Goal: Information Seeking & Learning: Compare options

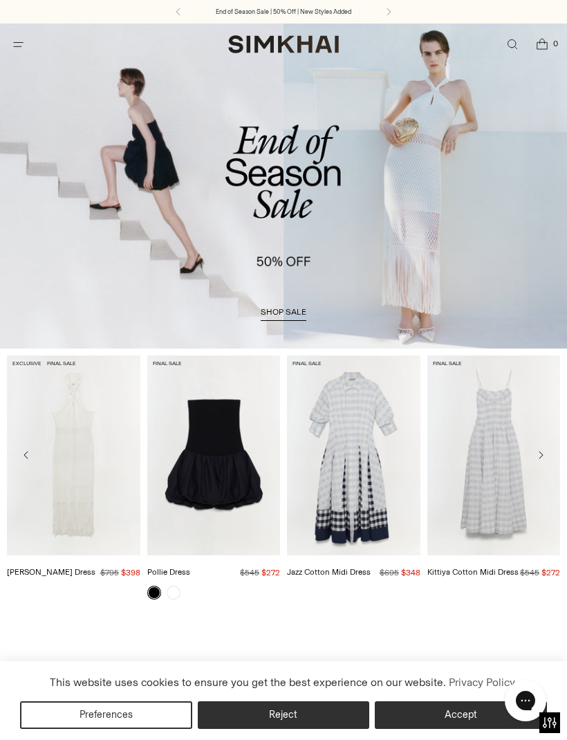
click at [515, 44] on icon "Open search modal" at bounding box center [512, 44] width 15 height 11
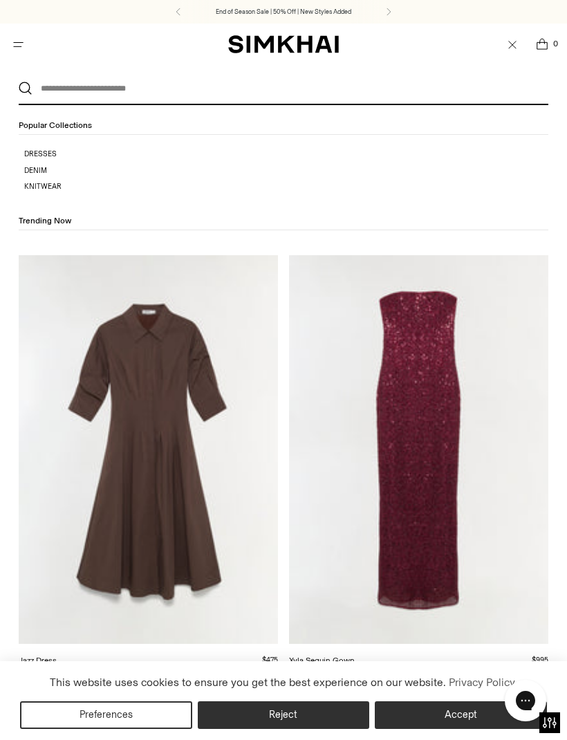
click at [209, 88] on input "text" at bounding box center [281, 88] width 496 height 30
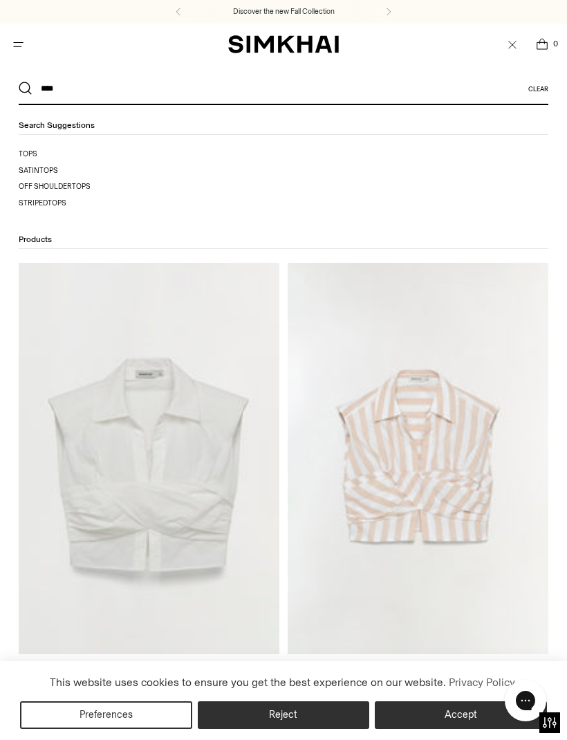
type input "****"
click at [26, 89] on button "Search" at bounding box center [26, 89] width 14 height 14
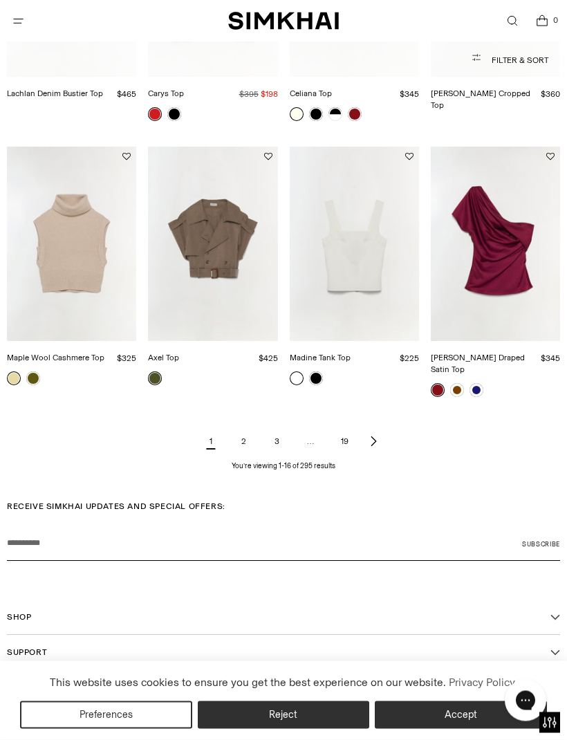
scroll to position [878, 0]
click at [239, 427] on link "2" at bounding box center [244, 441] width 28 height 28
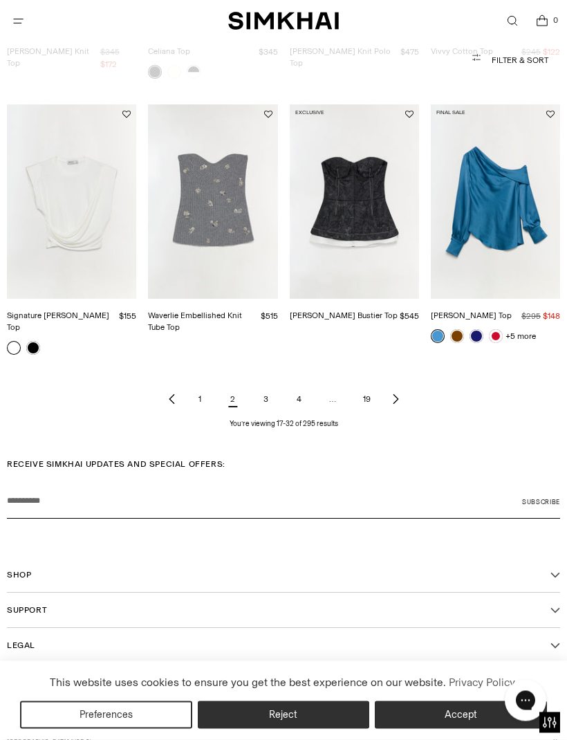
scroll to position [945, 0]
click at [266, 386] on link "3" at bounding box center [266, 400] width 28 height 28
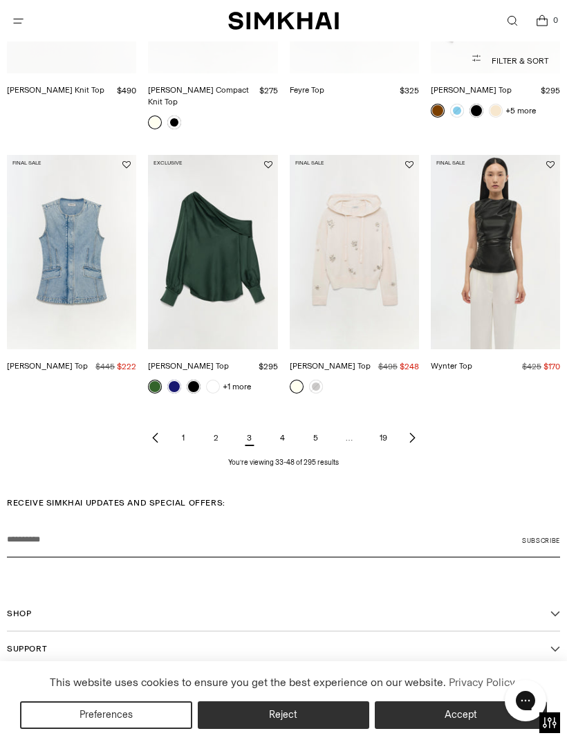
scroll to position [956, 0]
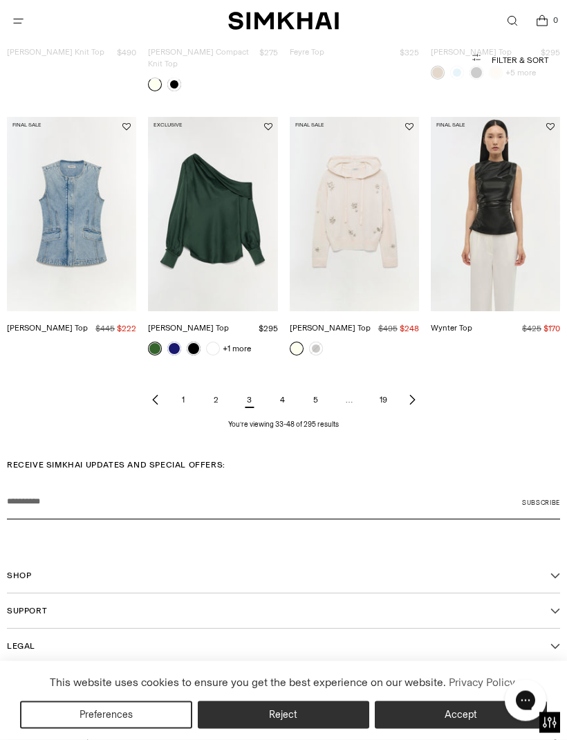
click at [282, 387] on link "4" at bounding box center [283, 401] width 28 height 28
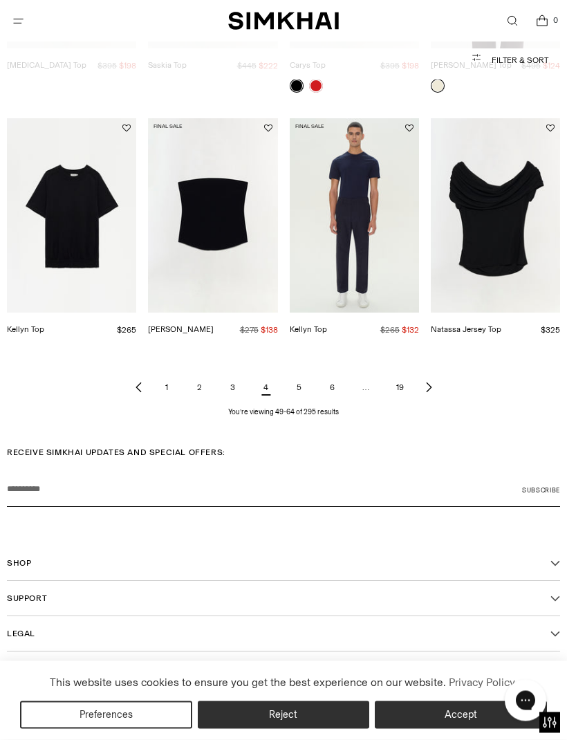
scroll to position [931, 0]
click at [299, 374] on link "5" at bounding box center [300, 388] width 28 height 28
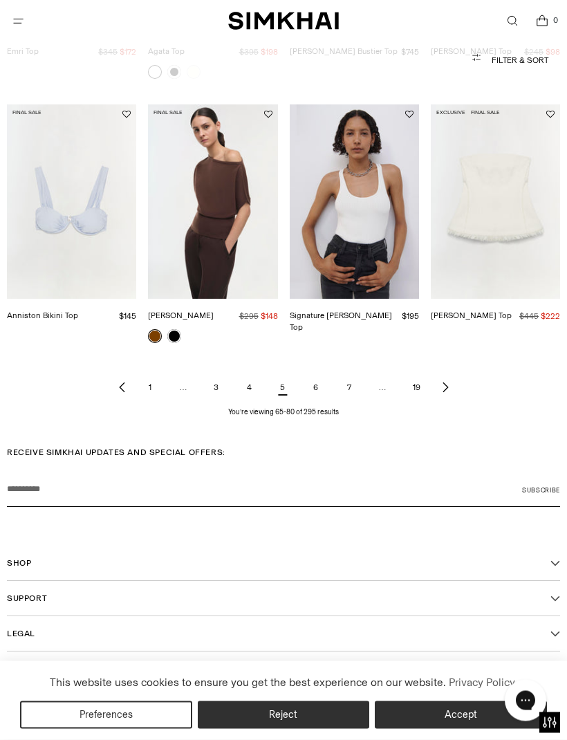
scroll to position [945, 0]
click at [318, 374] on link "6" at bounding box center [316, 388] width 28 height 28
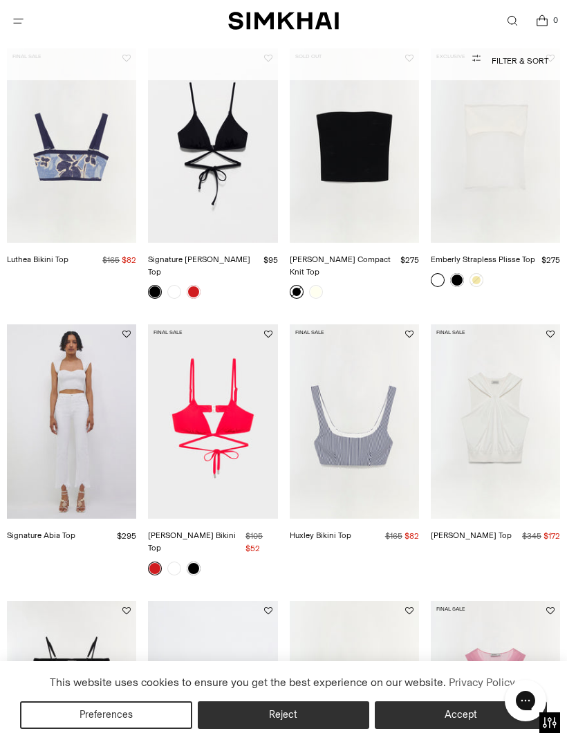
scroll to position [222, 0]
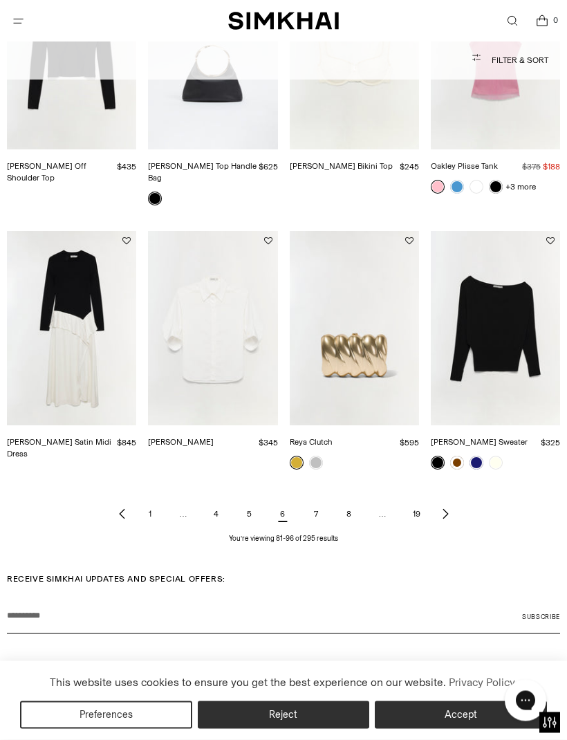
click at [320, 501] on link "7" at bounding box center [316, 515] width 28 height 28
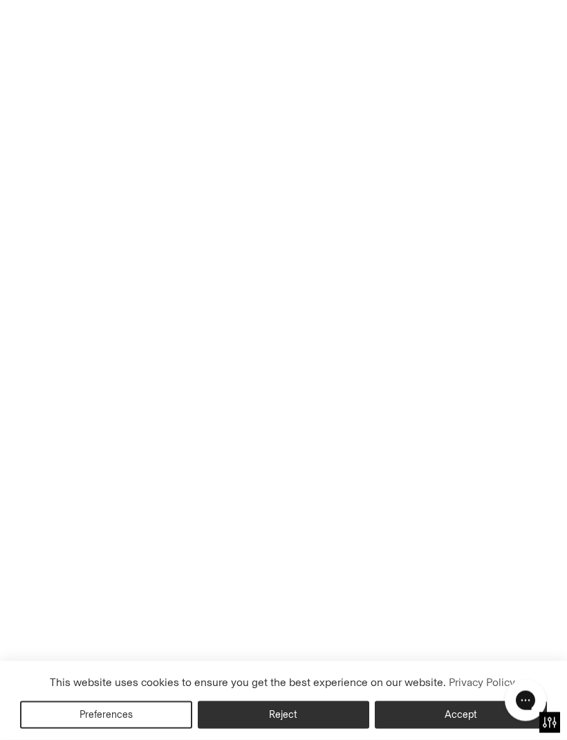
scroll to position [843, 0]
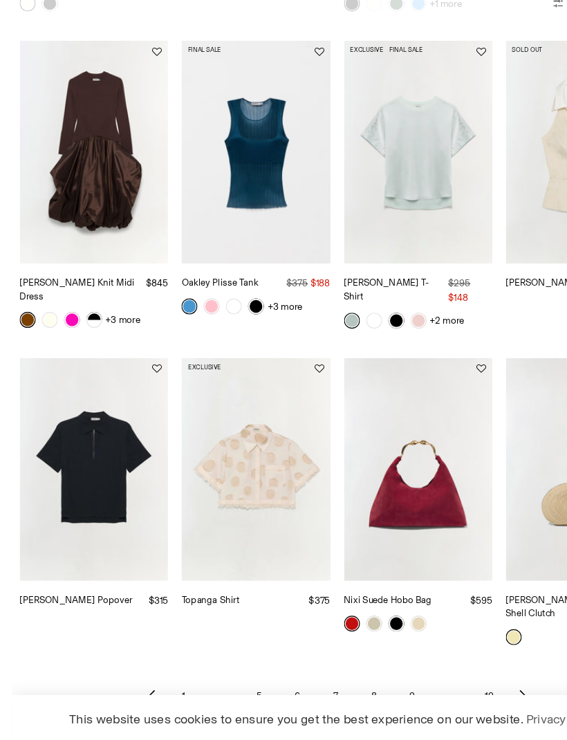
scroll to position [699, 0]
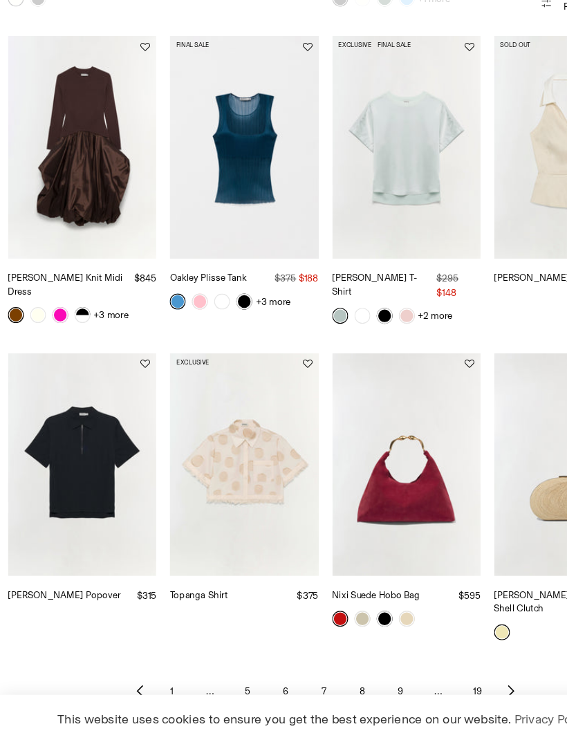
click at [230, 433] on img "Topanga Shirt" at bounding box center [212, 460] width 129 height 194
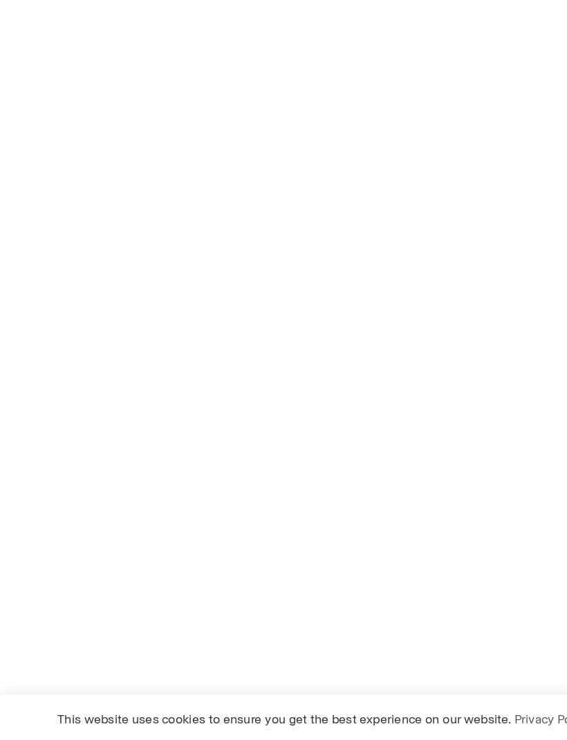
scroll to position [699, 0]
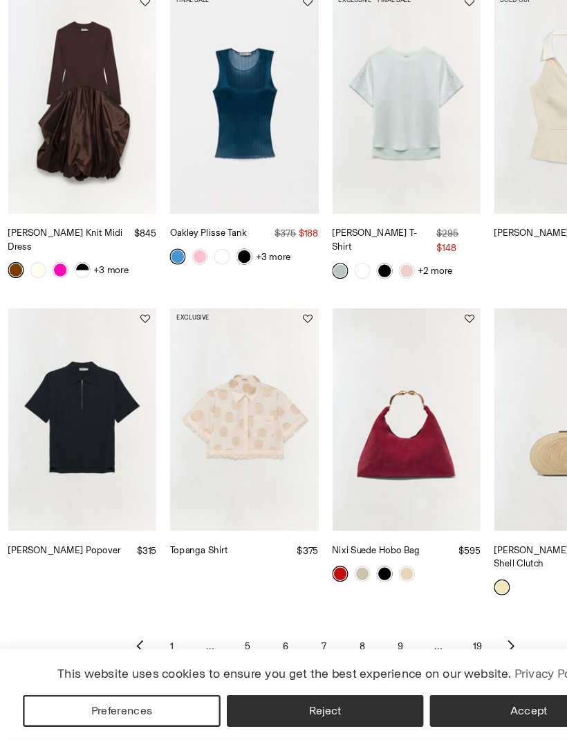
click at [318, 645] on link "8" at bounding box center [316, 659] width 28 height 28
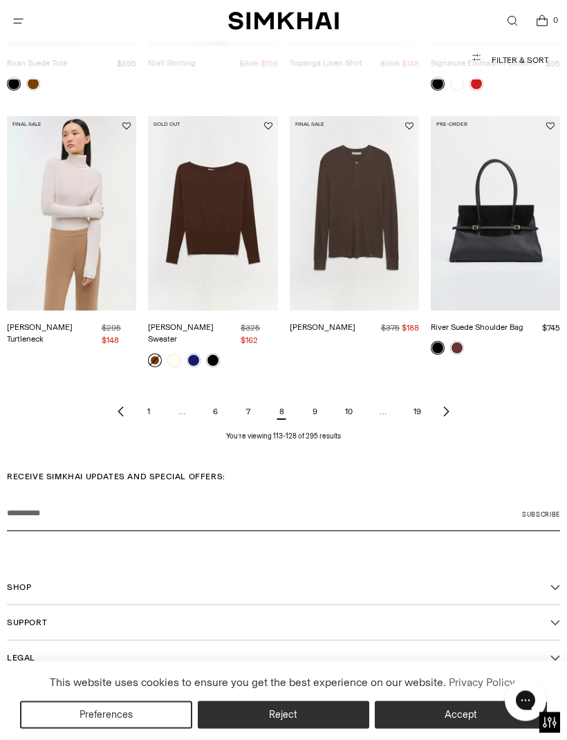
scroll to position [945, 0]
click at [317, 398] on link "9" at bounding box center [315, 412] width 28 height 28
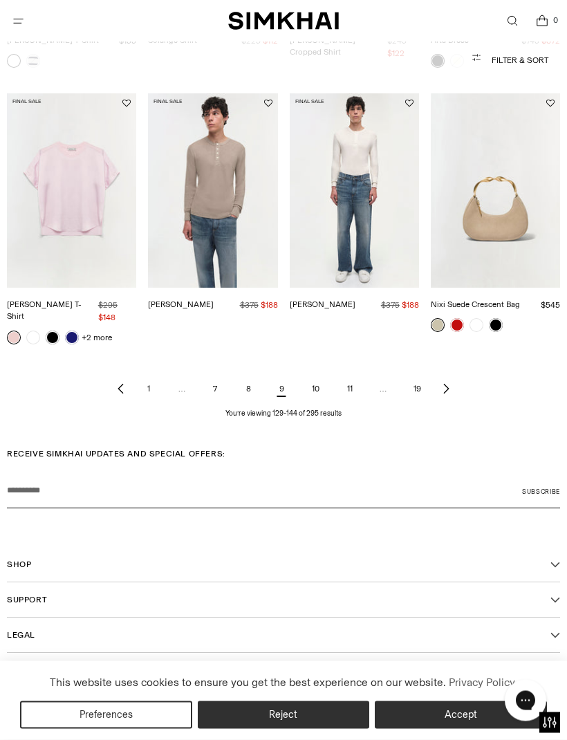
scroll to position [942, 0]
click at [315, 376] on link "10" at bounding box center [316, 390] width 30 height 28
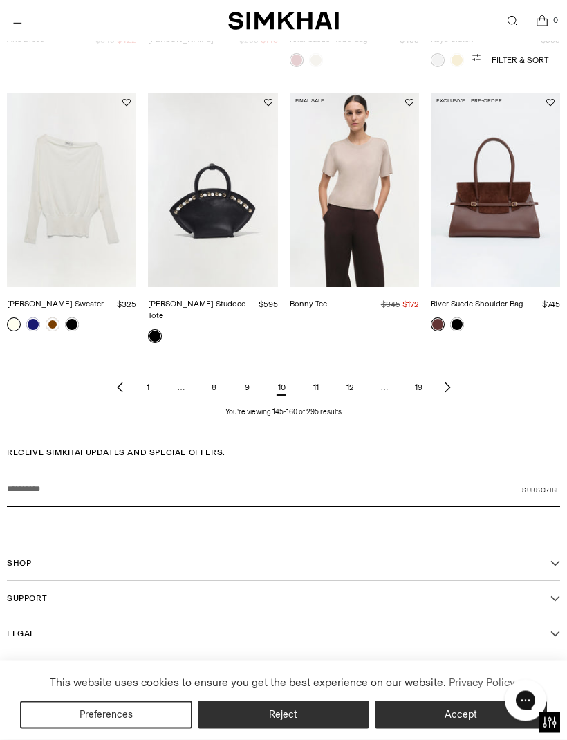
click at [315, 374] on link "11" at bounding box center [316, 388] width 28 height 28
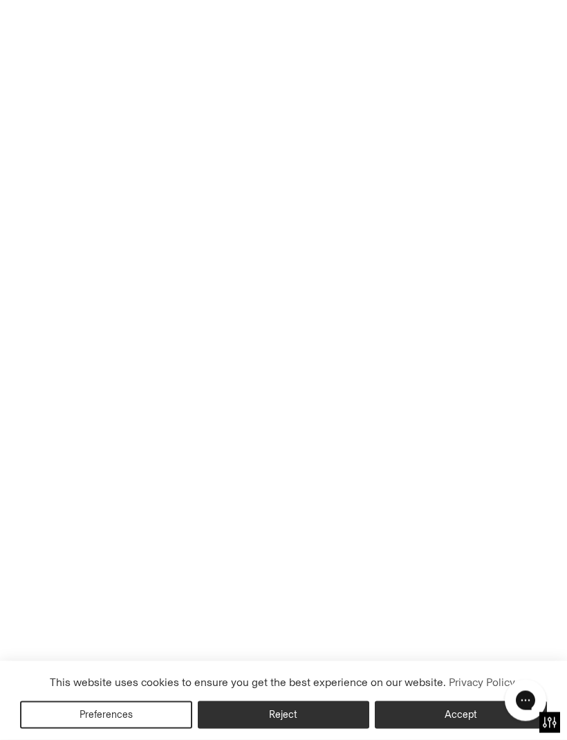
scroll to position [945, 0]
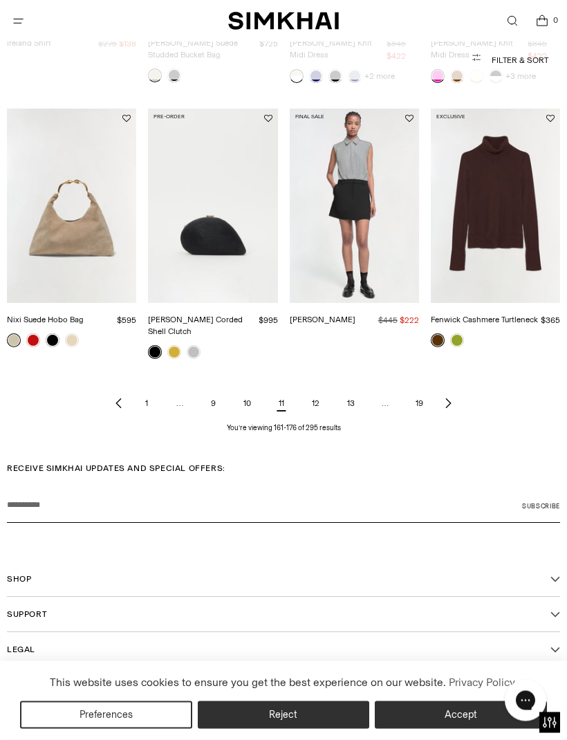
click at [312, 390] on link "12" at bounding box center [316, 404] width 30 height 28
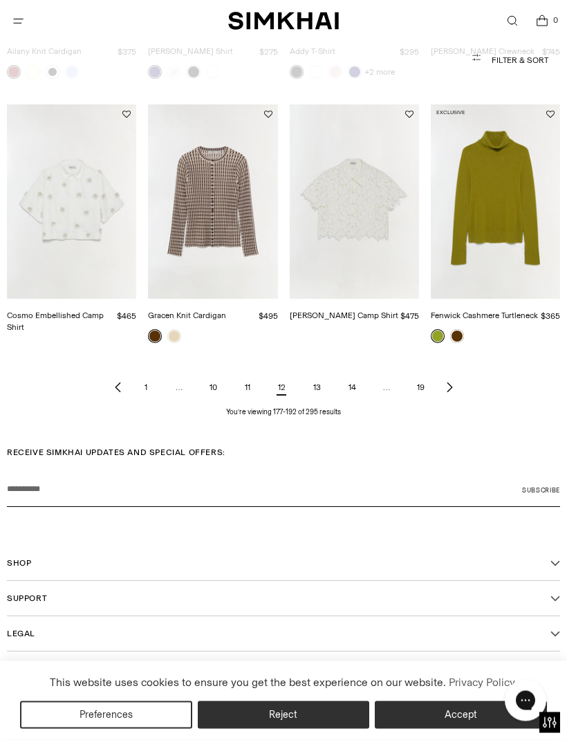
scroll to position [945, 0]
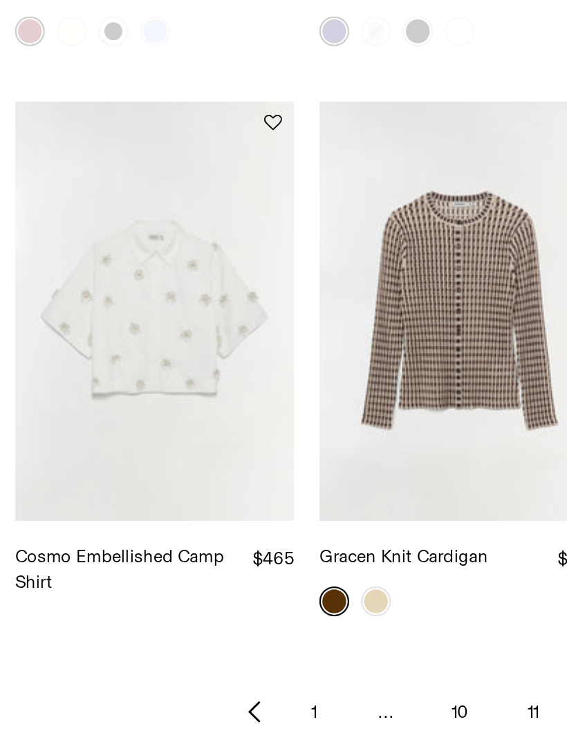
click at [93, 183] on img "Cosmo Embellished Camp Shirt" at bounding box center [71, 202] width 129 height 194
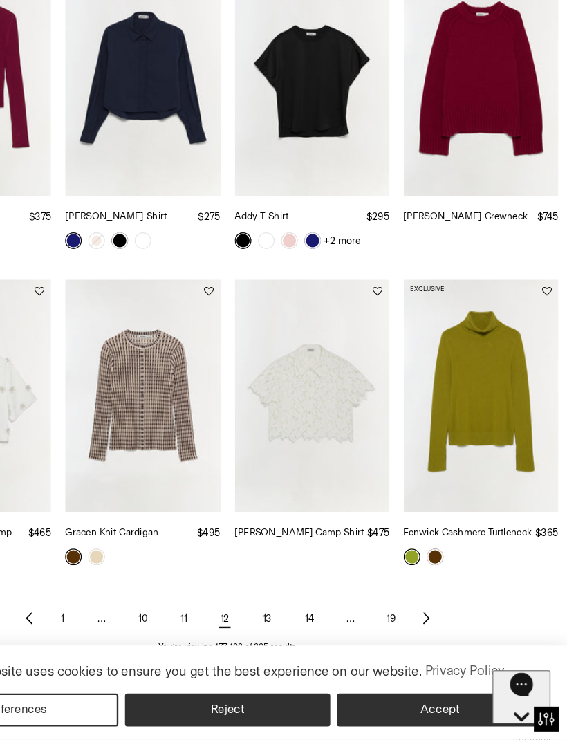
scroll to position [695, 0]
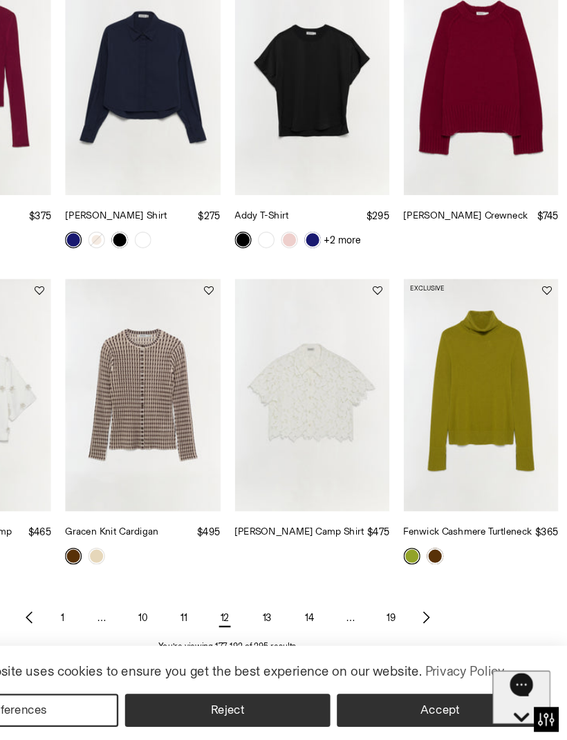
click at [302, 624] on link "13" at bounding box center [317, 638] width 30 height 28
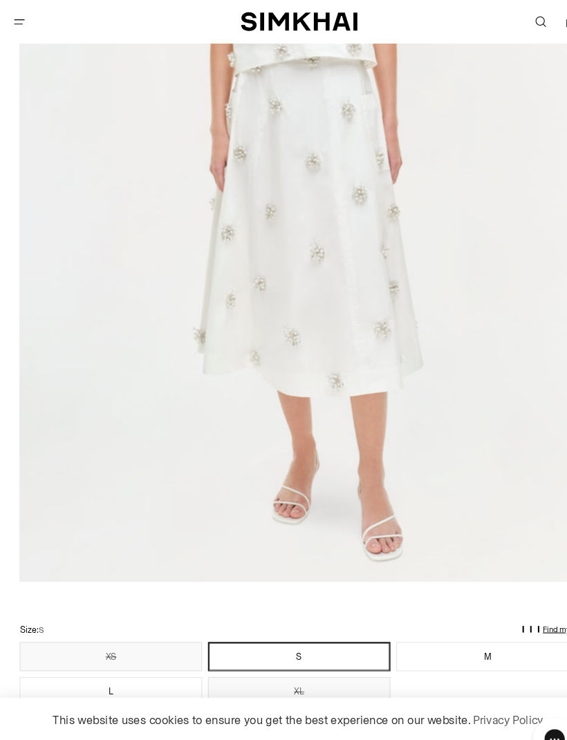
scroll to position [393, 0]
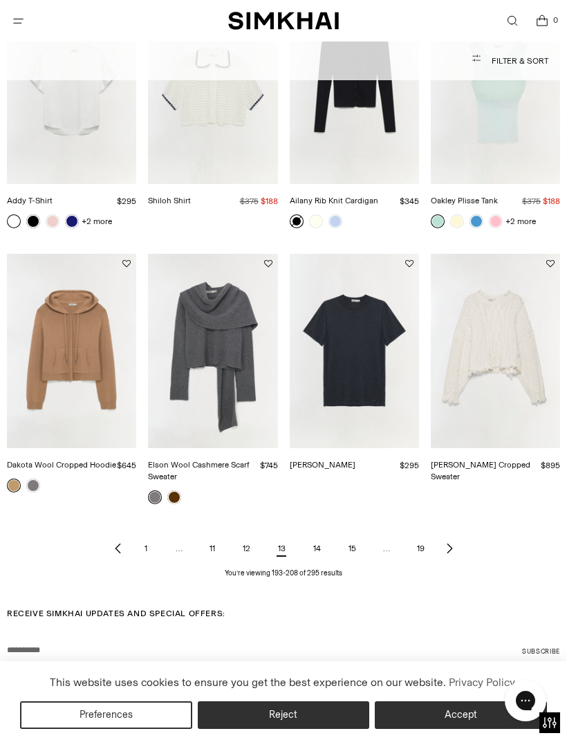
scroll to position [956, 0]
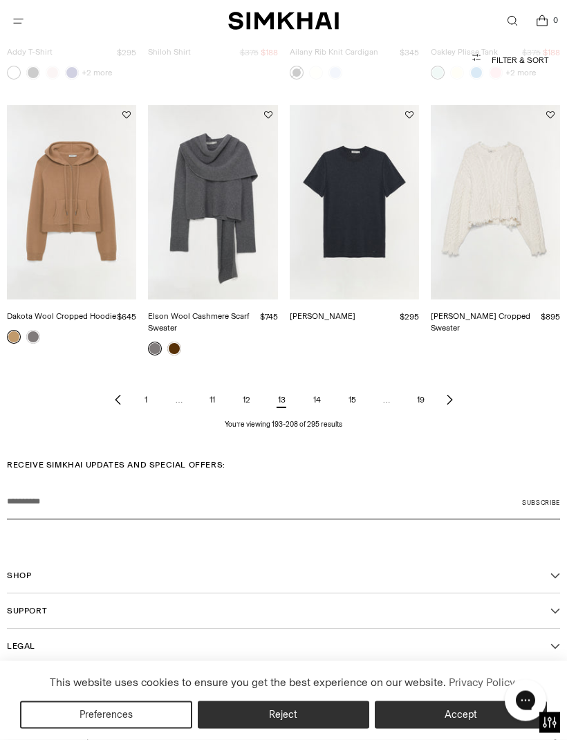
click at [318, 387] on link "14" at bounding box center [317, 401] width 30 height 28
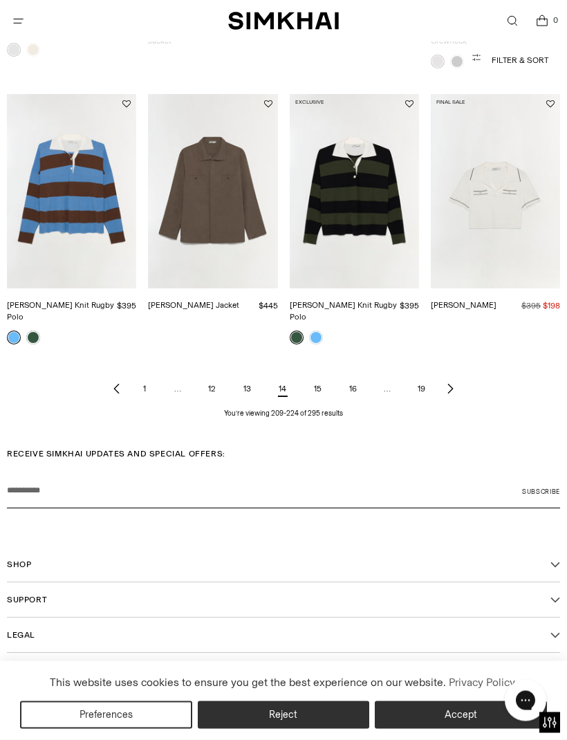
scroll to position [967, 0]
click at [317, 376] on link "15" at bounding box center [318, 390] width 30 height 28
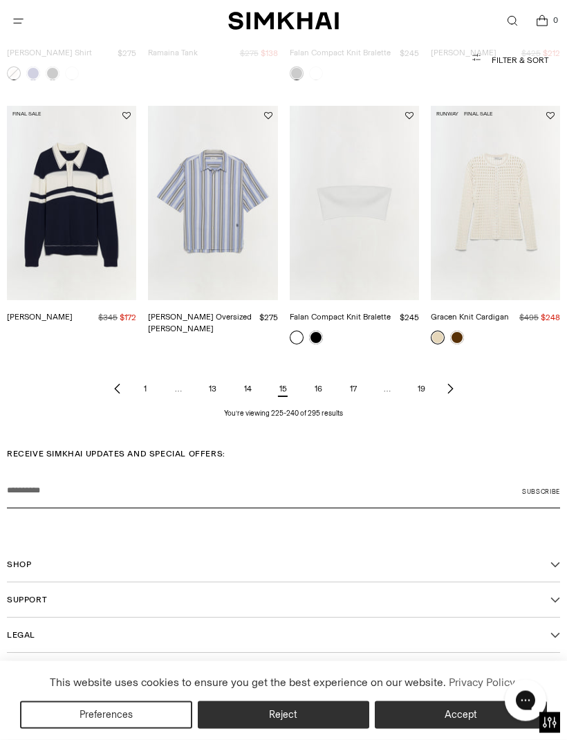
scroll to position [942, 0]
click at [320, 376] on link "16" at bounding box center [319, 390] width 30 height 28
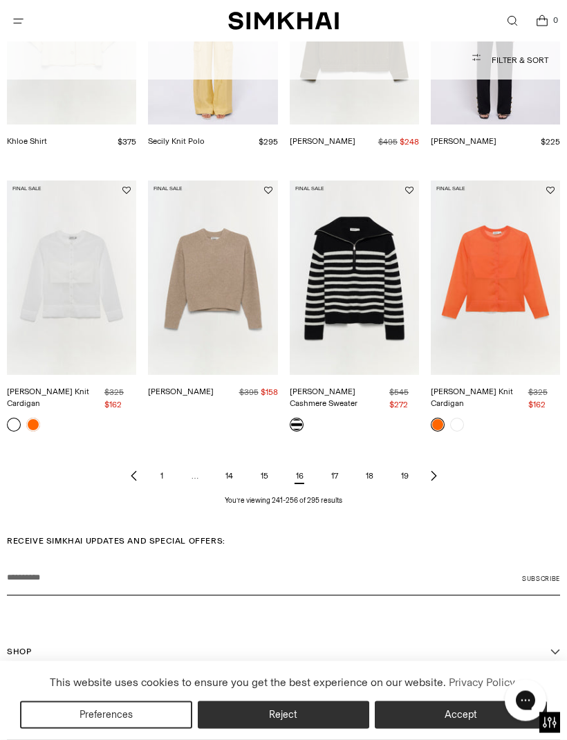
scroll to position [843, 0]
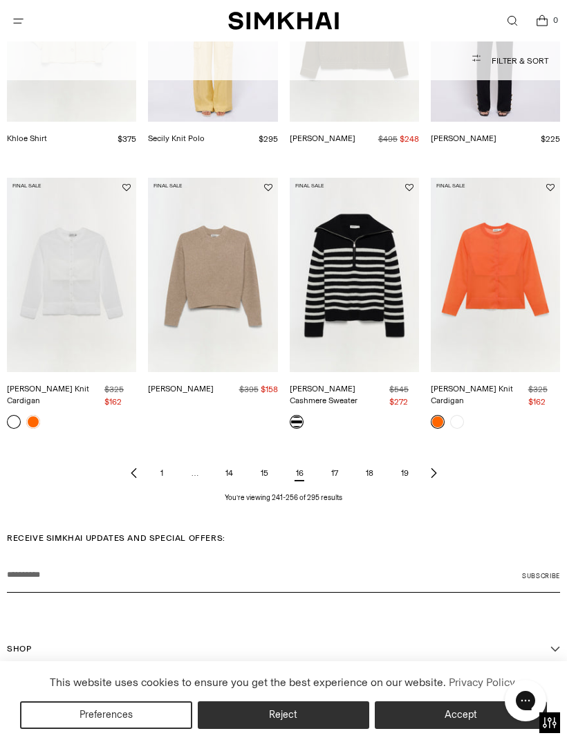
click at [337, 459] on link "17" at bounding box center [334, 473] width 29 height 28
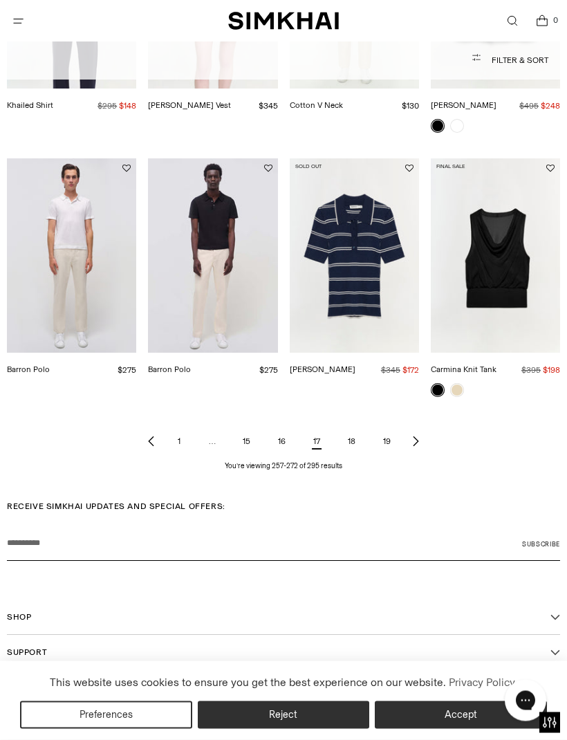
scroll to position [878, 0]
click at [360, 439] on link "18" at bounding box center [352, 441] width 30 height 28
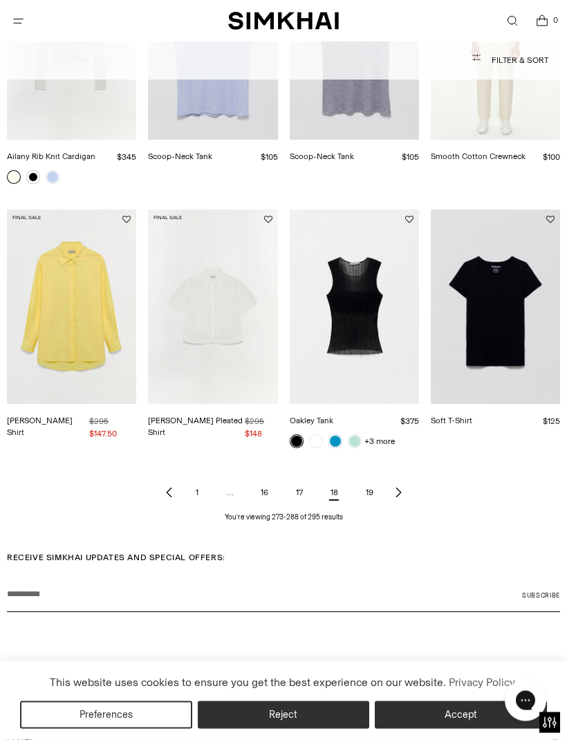
scroll to position [846, 0]
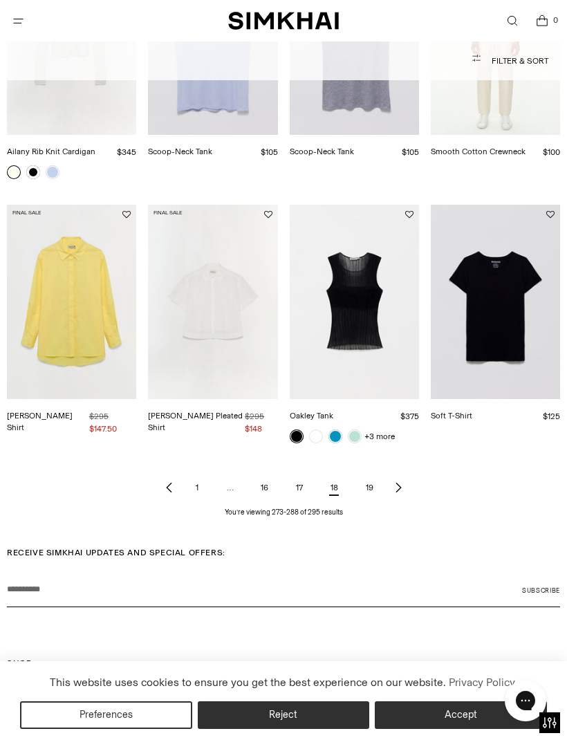
click at [371, 479] on link "19" at bounding box center [370, 488] width 30 height 28
